Goal: Find specific page/section: Find specific page/section

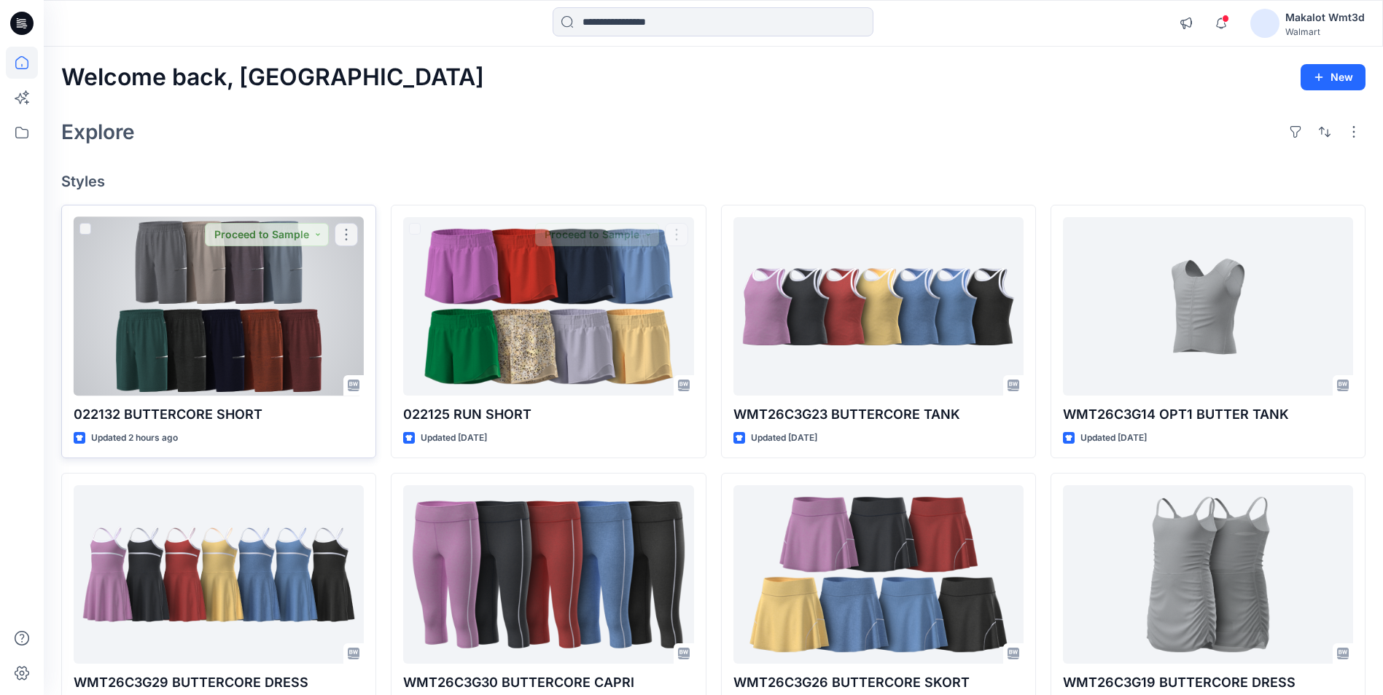
click at [190, 312] on div at bounding box center [219, 306] width 290 height 179
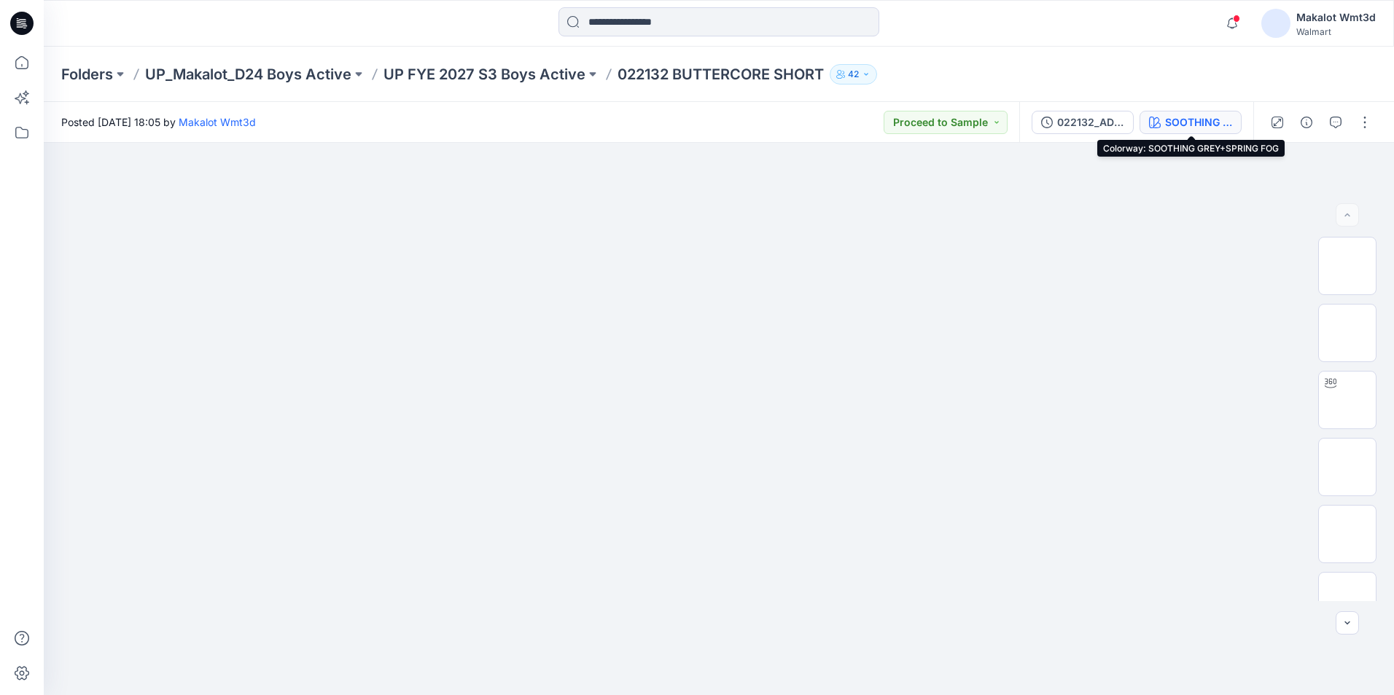
click at [1211, 122] on div "SOOTHING GREY+SPRING FOG" at bounding box center [1198, 122] width 67 height 16
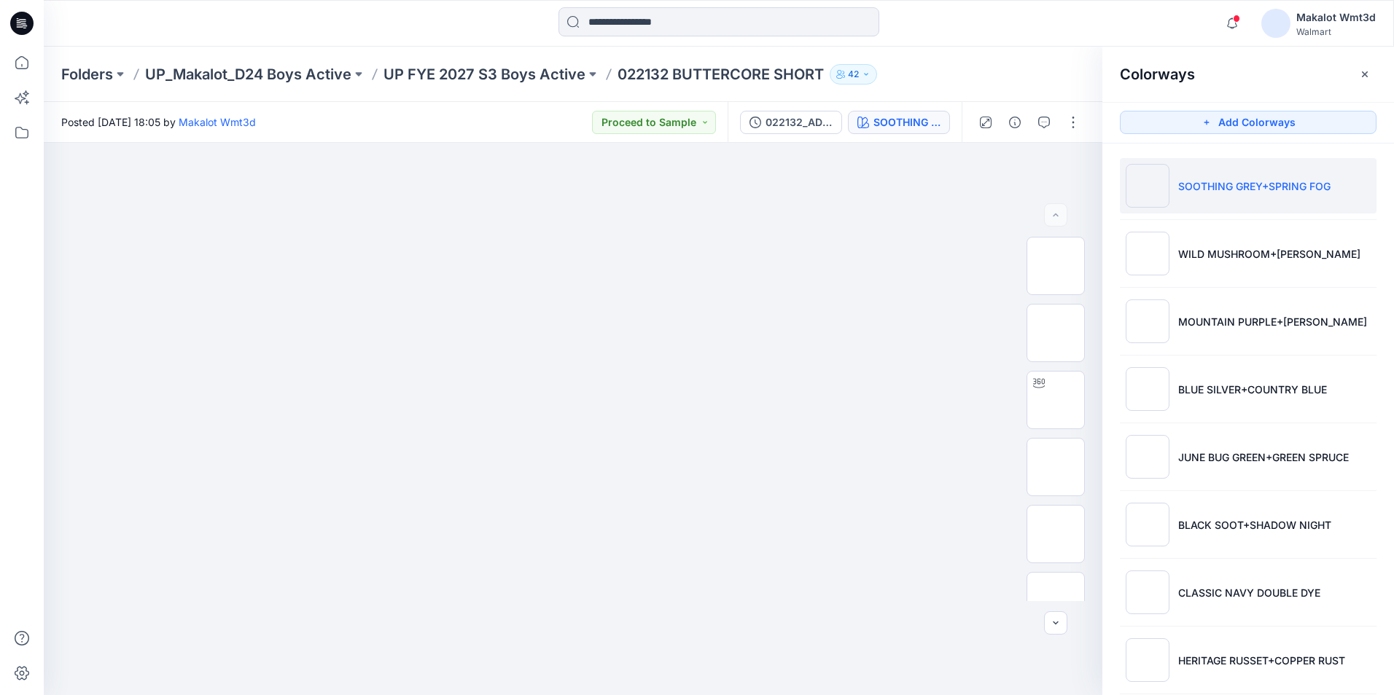
click at [1255, 182] on p "SOOTHING GREY+SPRING FOG" at bounding box center [1254, 186] width 152 height 15
click at [105, 77] on p "Folders" at bounding box center [87, 74] width 52 height 20
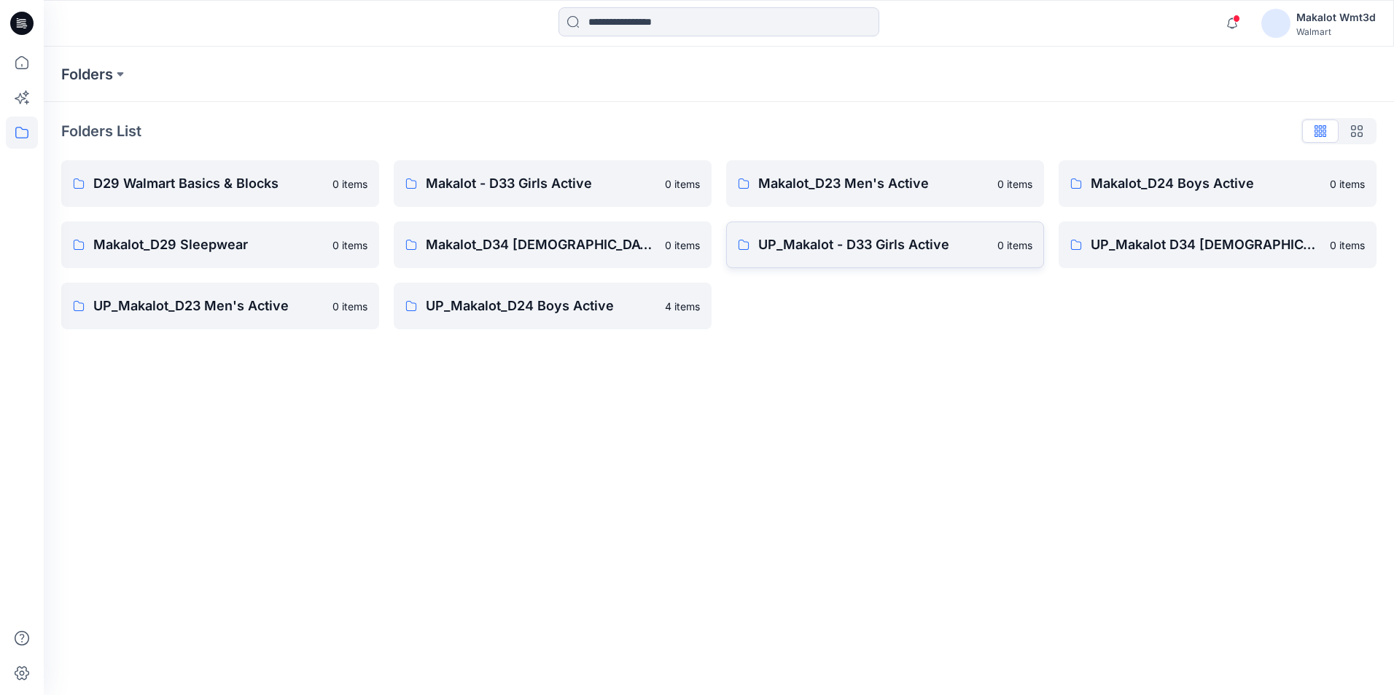
click at [816, 253] on p "UP_Makalot - D33 Girls Active" at bounding box center [873, 245] width 230 height 20
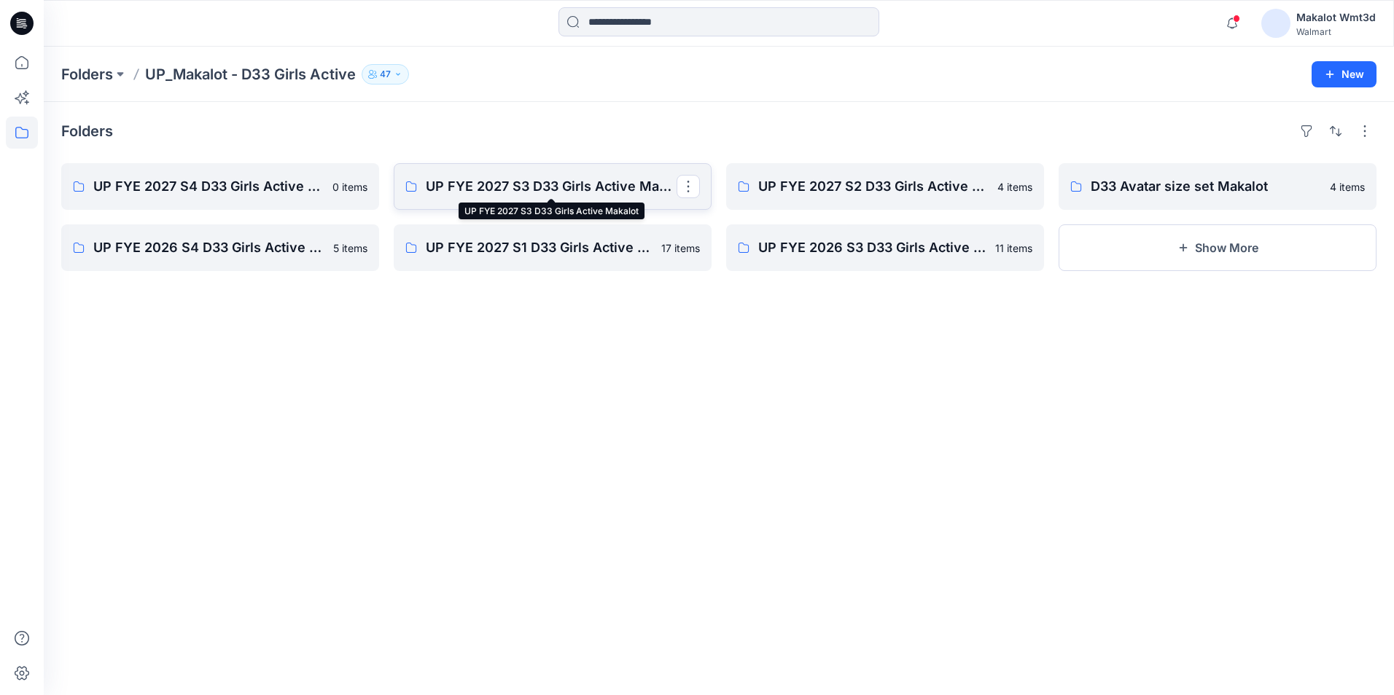
click at [541, 181] on p "UP FYE 2027 S3 D33 Girls Active Makalot" at bounding box center [551, 186] width 251 height 20
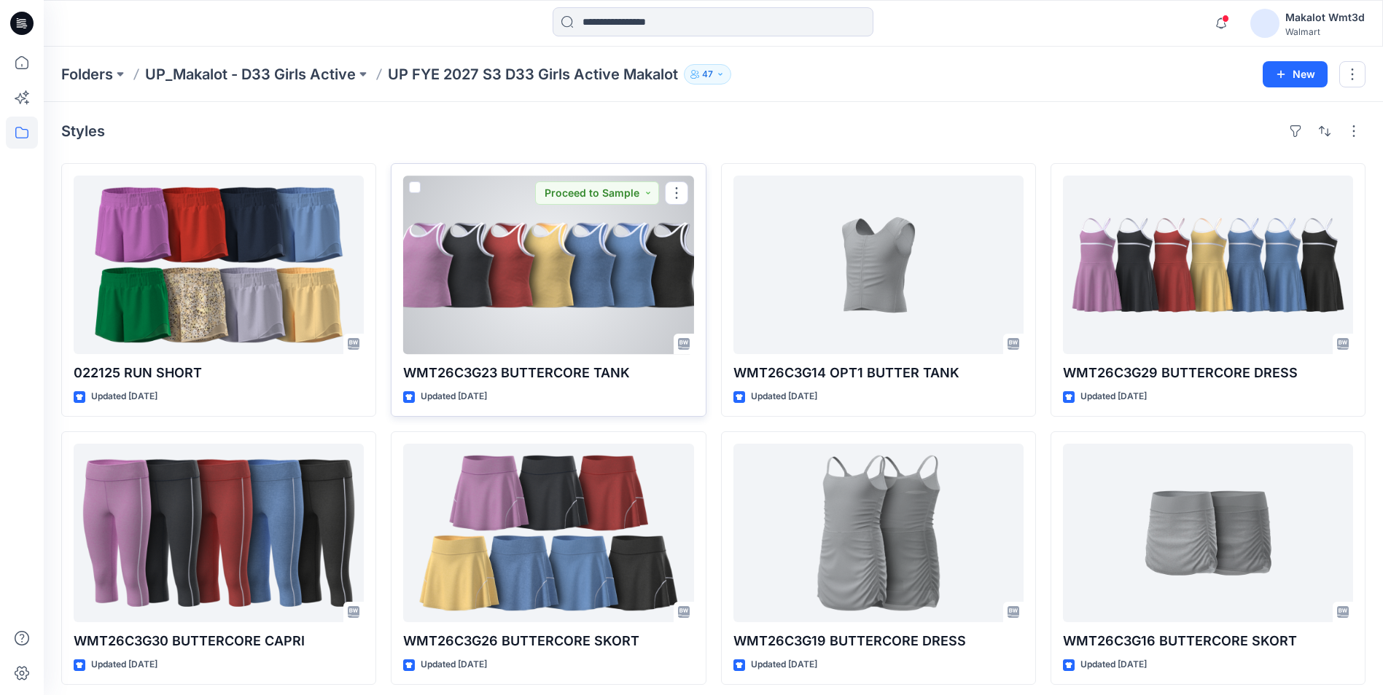
click at [564, 340] on div at bounding box center [548, 265] width 290 height 179
